Goal: Transaction & Acquisition: Book appointment/travel/reservation

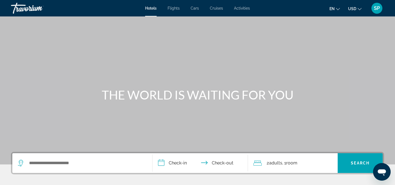
click at [246, 10] on span "Activities" at bounding box center [242, 8] width 16 height 4
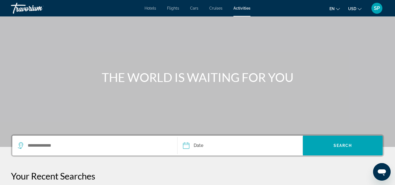
scroll to position [32, 0]
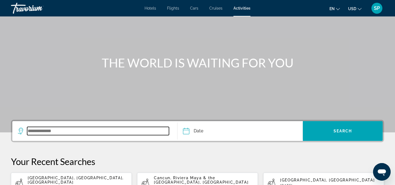
click at [38, 131] on input "Search widget" at bounding box center [98, 131] width 142 height 8
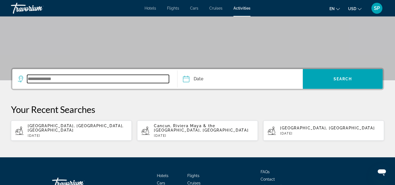
scroll to position [119, 0]
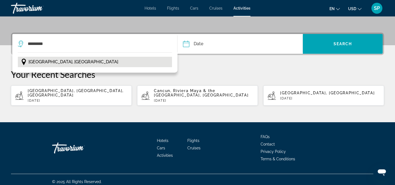
click at [55, 64] on span "[GEOGRAPHIC_DATA], [GEOGRAPHIC_DATA]" at bounding box center [74, 62] width 90 height 8
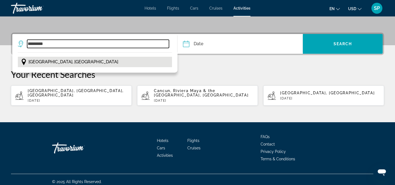
type input "**********"
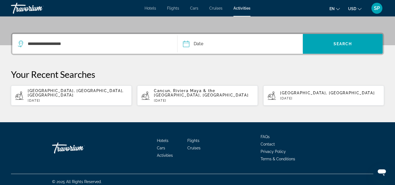
click at [186, 43] on input "Date" at bounding box center [213, 44] width 62 height 21
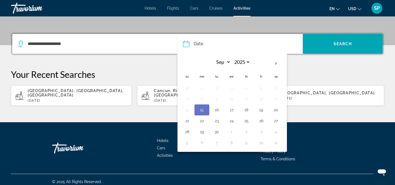
click at [200, 108] on button "15" at bounding box center [202, 110] width 9 height 8
type input "**********"
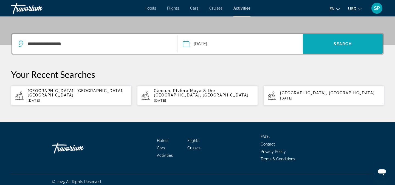
click at [336, 37] on span "Search widget" at bounding box center [343, 44] width 80 height 20
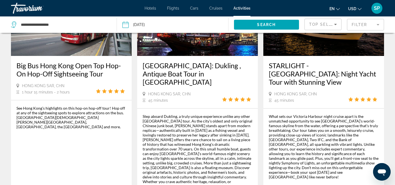
scroll to position [84, 0]
click at [78, 66] on h3 "Big Bus Hong Kong Open Top Hop-On Hop-Off Sightseeing Tour" at bounding box center [71, 69] width 110 height 16
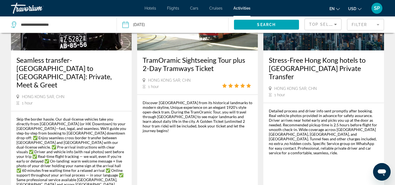
scroll to position [820, 0]
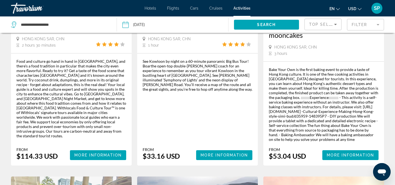
scroll to position [130, 0]
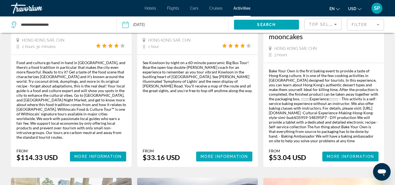
click at [225, 159] on span "More Information" at bounding box center [224, 157] width 47 height 4
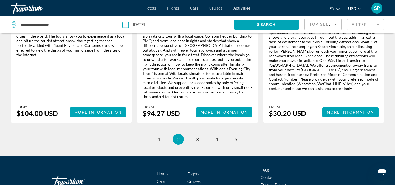
scroll to position [935, 0]
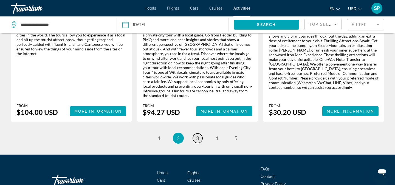
click at [197, 135] on span "3" at bounding box center [197, 138] width 3 height 6
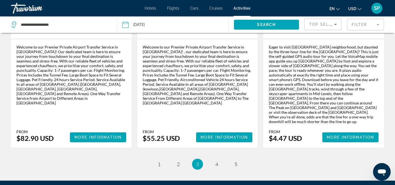
scroll to position [901, 0]
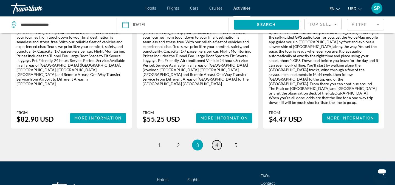
click at [217, 142] on span "4" at bounding box center [216, 145] width 3 height 6
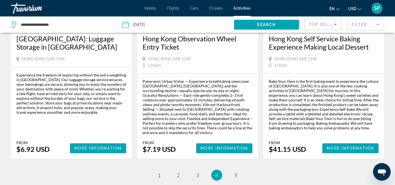
scroll to position [909, 0]
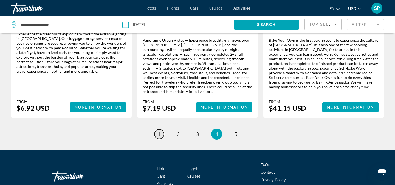
click at [160, 131] on span "1" at bounding box center [159, 134] width 3 height 6
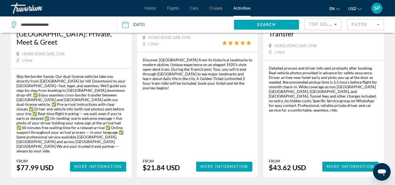
scroll to position [889, 0]
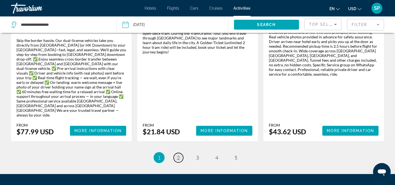
click at [180, 153] on link "page 2" at bounding box center [179, 158] width 10 height 10
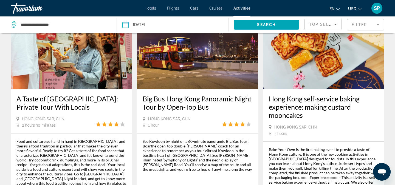
scroll to position [53, 0]
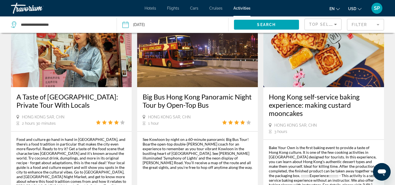
click at [176, 96] on h3 "Big Bus Hong Kong Panoramic Night Tour by Open-Top Bus" at bounding box center [198, 101] width 110 height 16
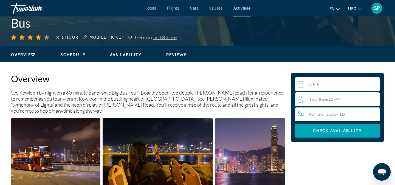
scroll to position [134, 0]
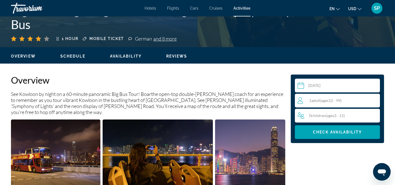
click at [75, 57] on span "Schedule" at bounding box center [72, 56] width 25 height 4
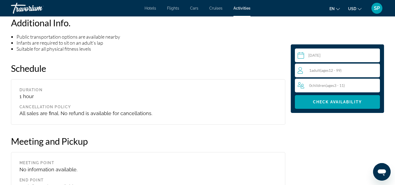
scroll to position [425, 0]
